Goal: Find specific page/section: Find specific page/section

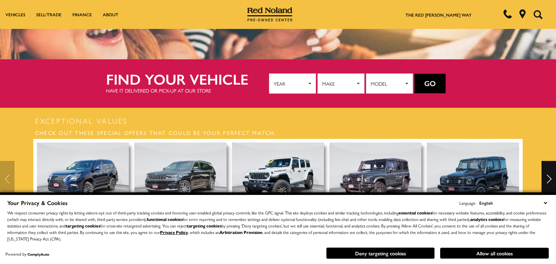
scroll to position [117, 0]
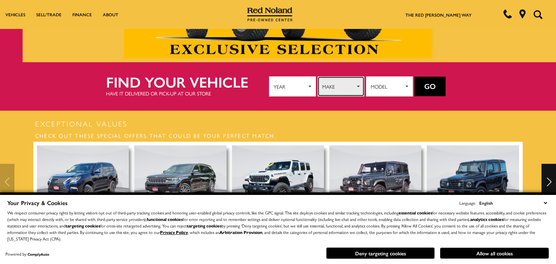
click at [358, 88] on button "Make" at bounding box center [340, 86] width 47 height 20
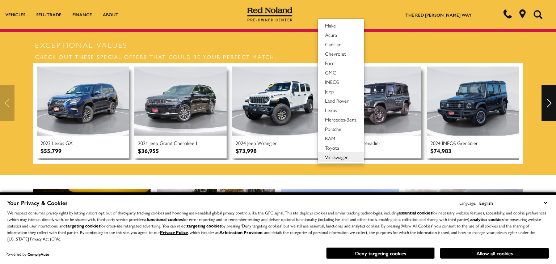
scroll to position [189, 0]
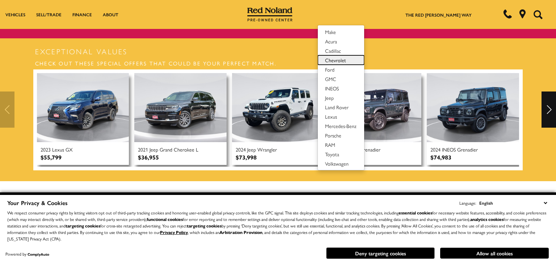
click at [340, 59] on span "Chevrolet" at bounding box center [335, 59] width 21 height 7
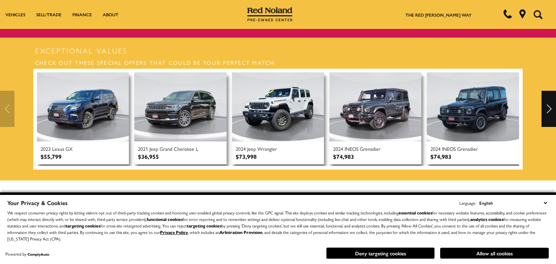
scroll to position [190, 0]
click at [549, 117] on div "Next" at bounding box center [549, 109] width 14 height 36
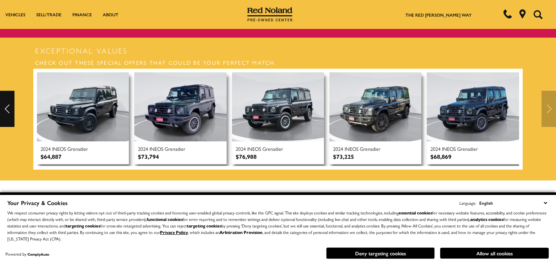
click at [549, 117] on div at bounding box center [278, 109] width 556 height 36
click at [549, 107] on div at bounding box center [278, 109] width 556 height 36
click at [552, 104] on div at bounding box center [278, 109] width 556 height 36
click at [5, 107] on div "Previous" at bounding box center [7, 109] width 14 height 36
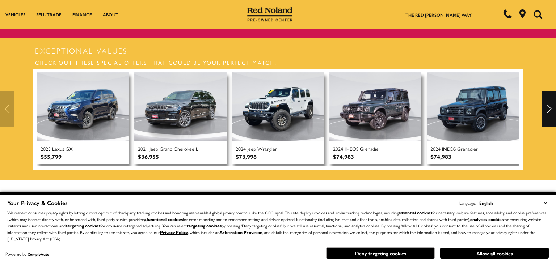
click at [7, 106] on div at bounding box center [278, 109] width 556 height 36
click at [4, 106] on div at bounding box center [278, 109] width 556 height 36
